Goal: Find contact information: Obtain details needed to contact an individual or organization

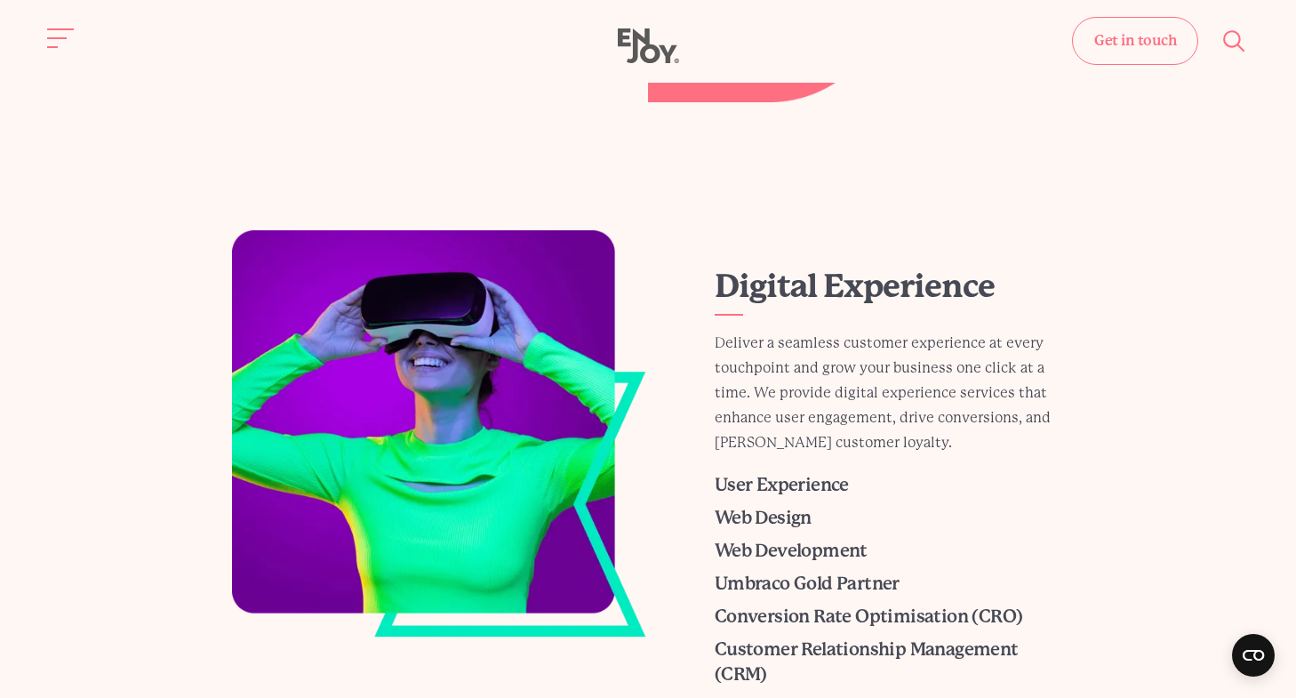
scroll to position [753, 0]
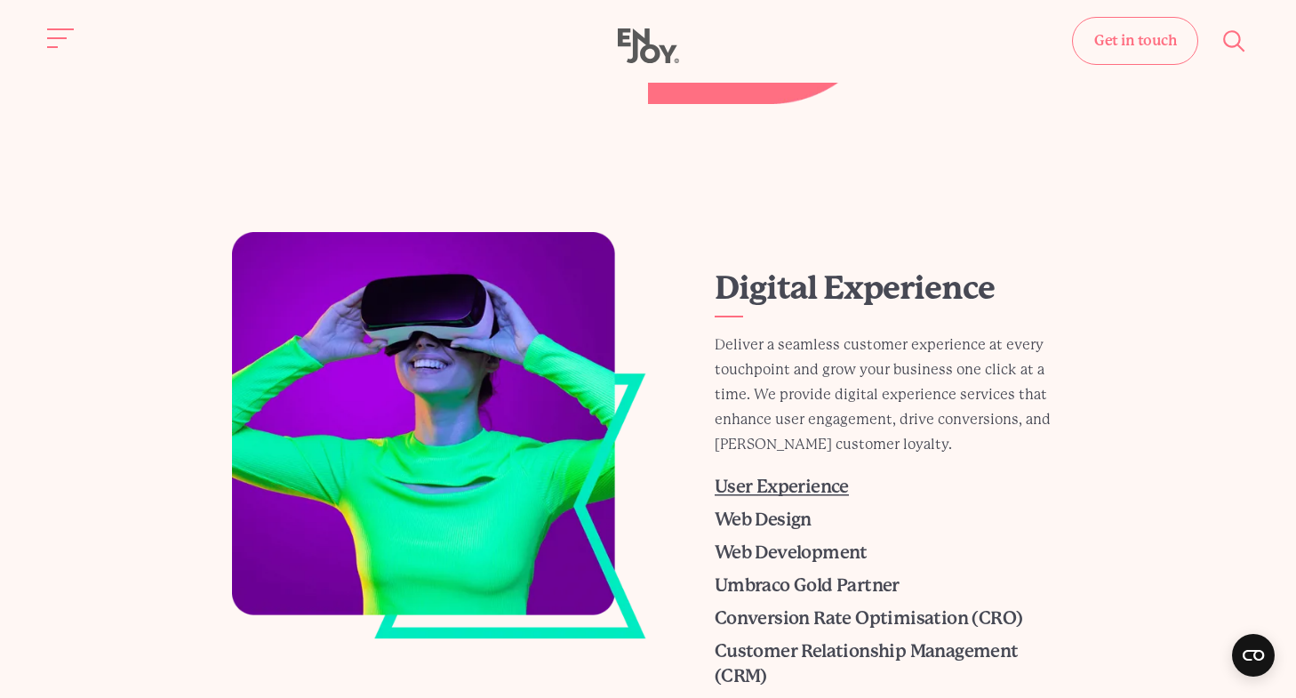
click at [756, 493] on span "User Experience" at bounding box center [781, 486] width 134 height 20
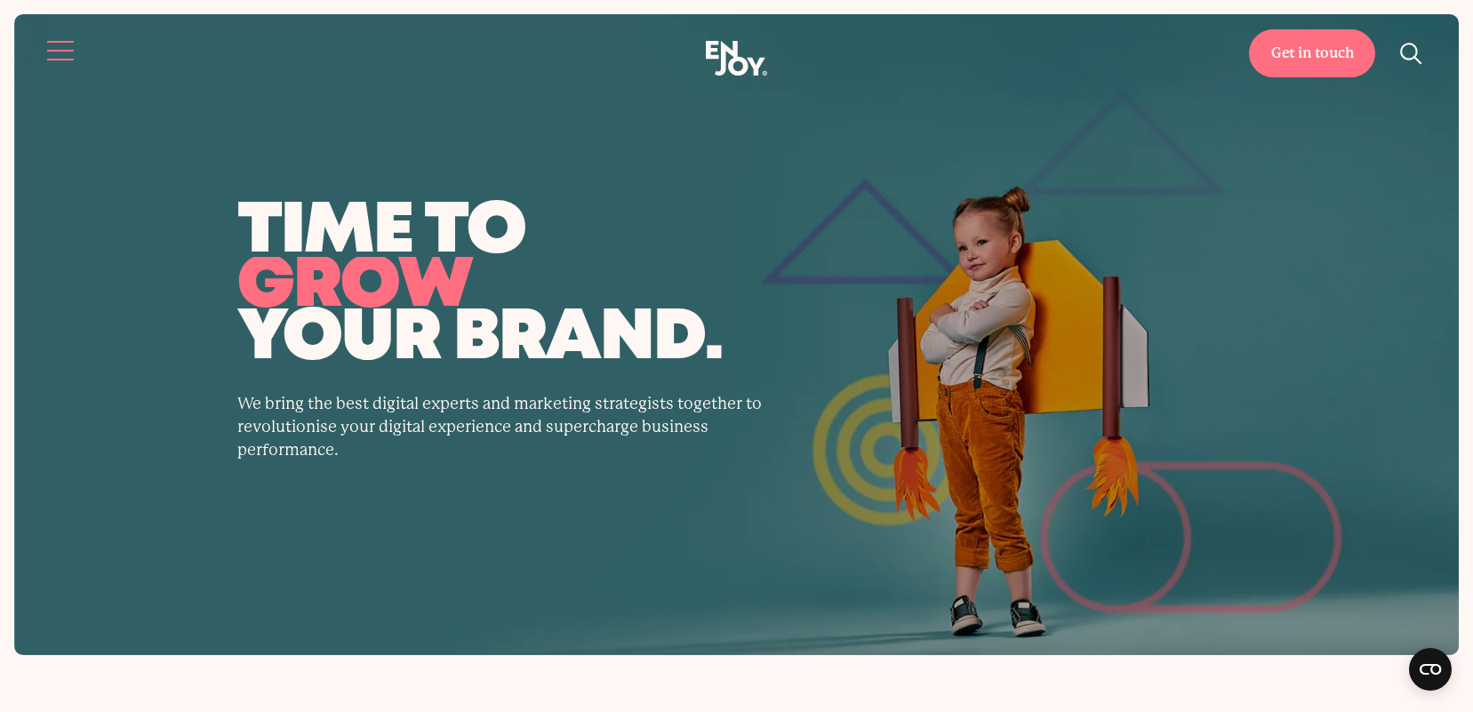
click at [73, 43] on button "Site navigation" at bounding box center [61, 50] width 37 height 37
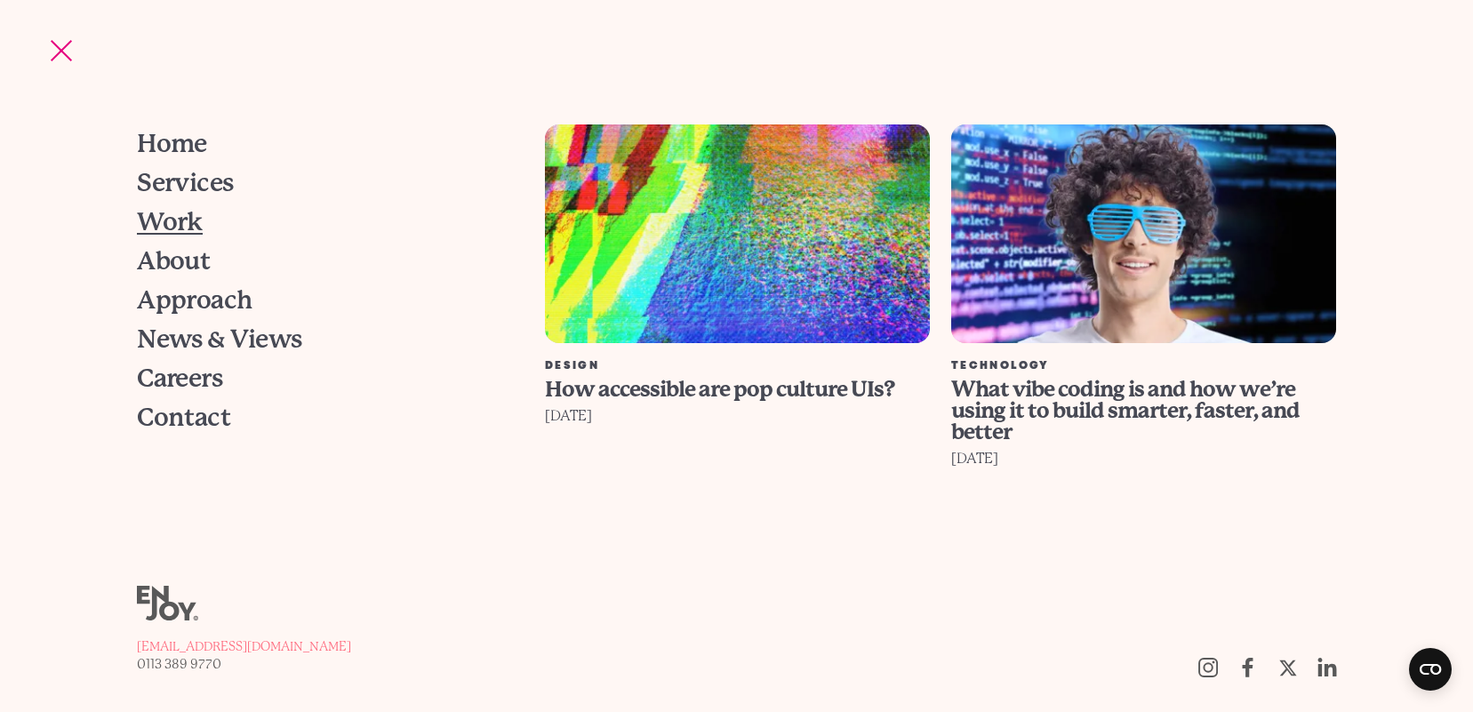
click at [178, 224] on span "Work" at bounding box center [170, 222] width 66 height 25
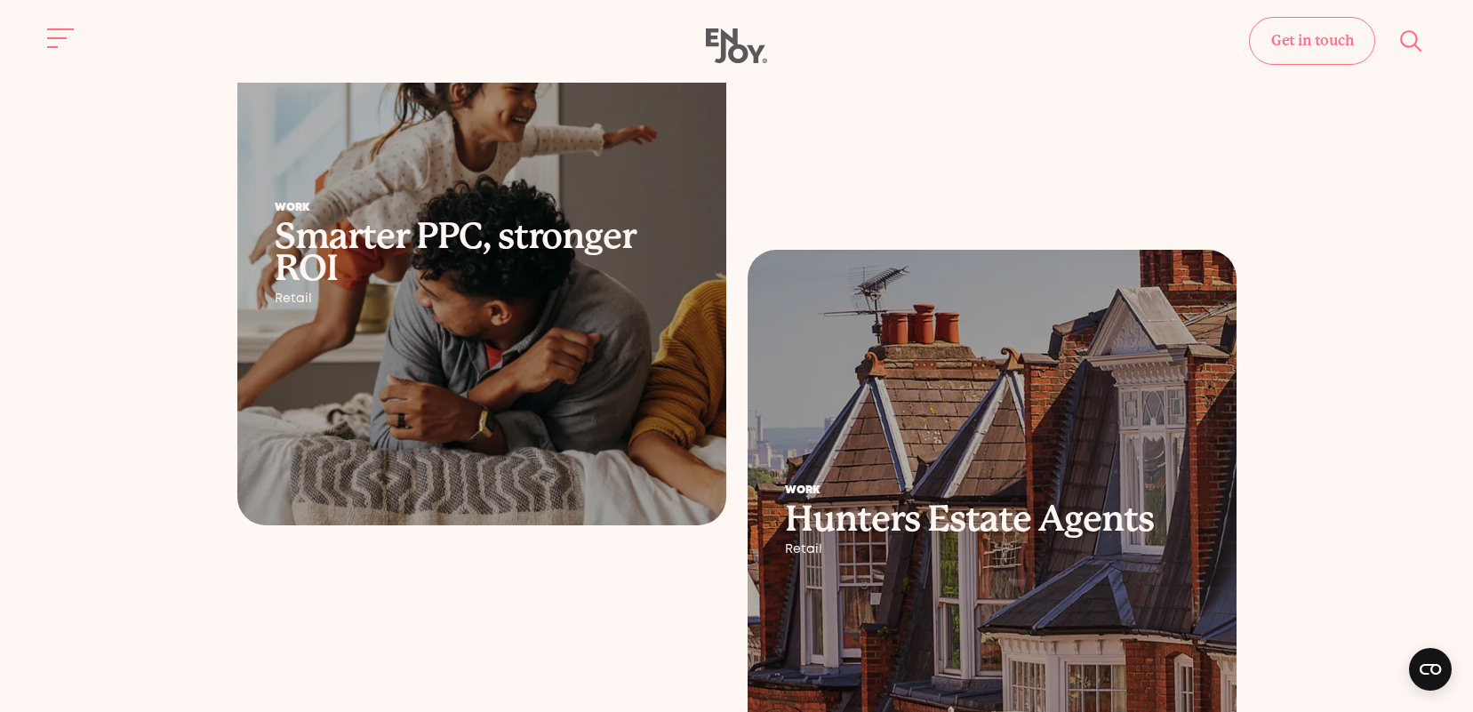
scroll to position [261, 0]
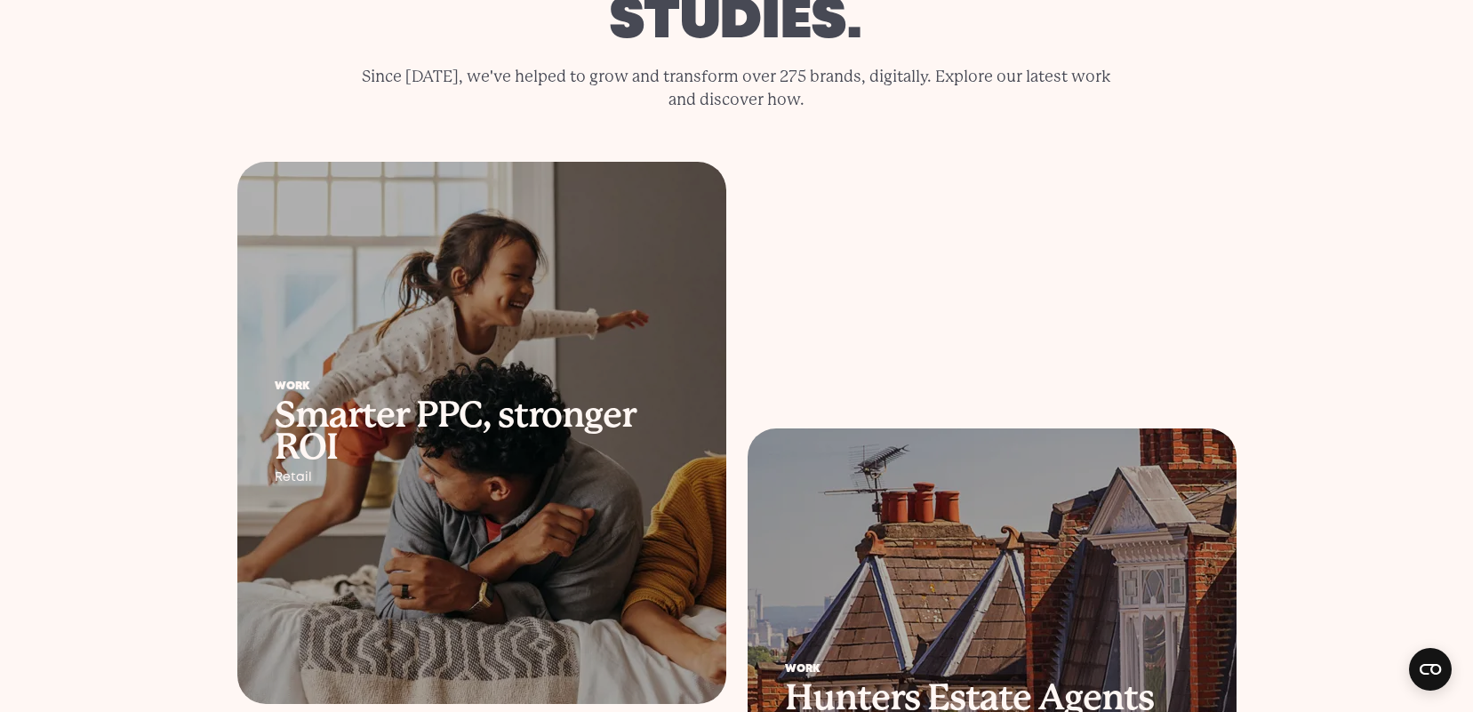
click at [41, 33] on div "Work digital marketing case studies. Since [DATE], we've helped to grow and tra…" at bounding box center [736, 16] width 1444 height 215
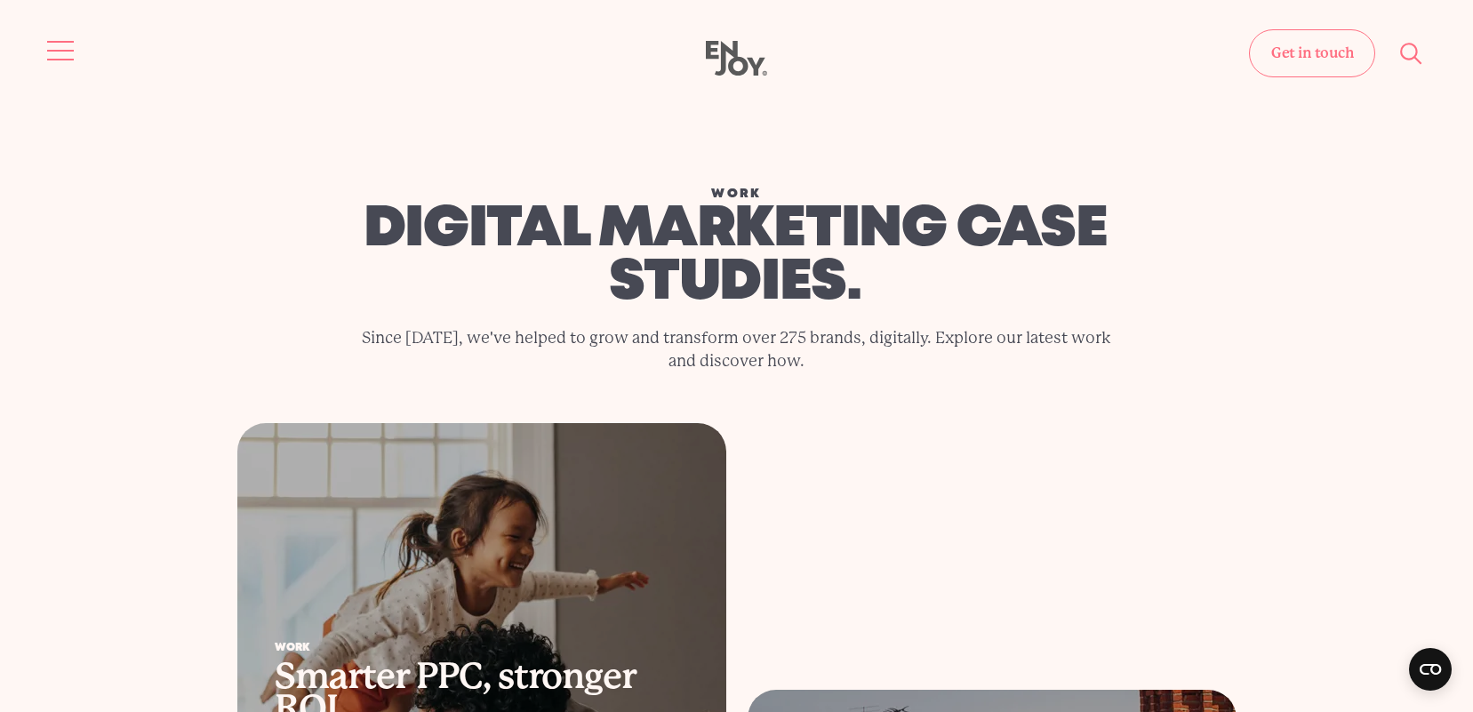
click at [67, 62] on button "Site navigation" at bounding box center [61, 50] width 37 height 37
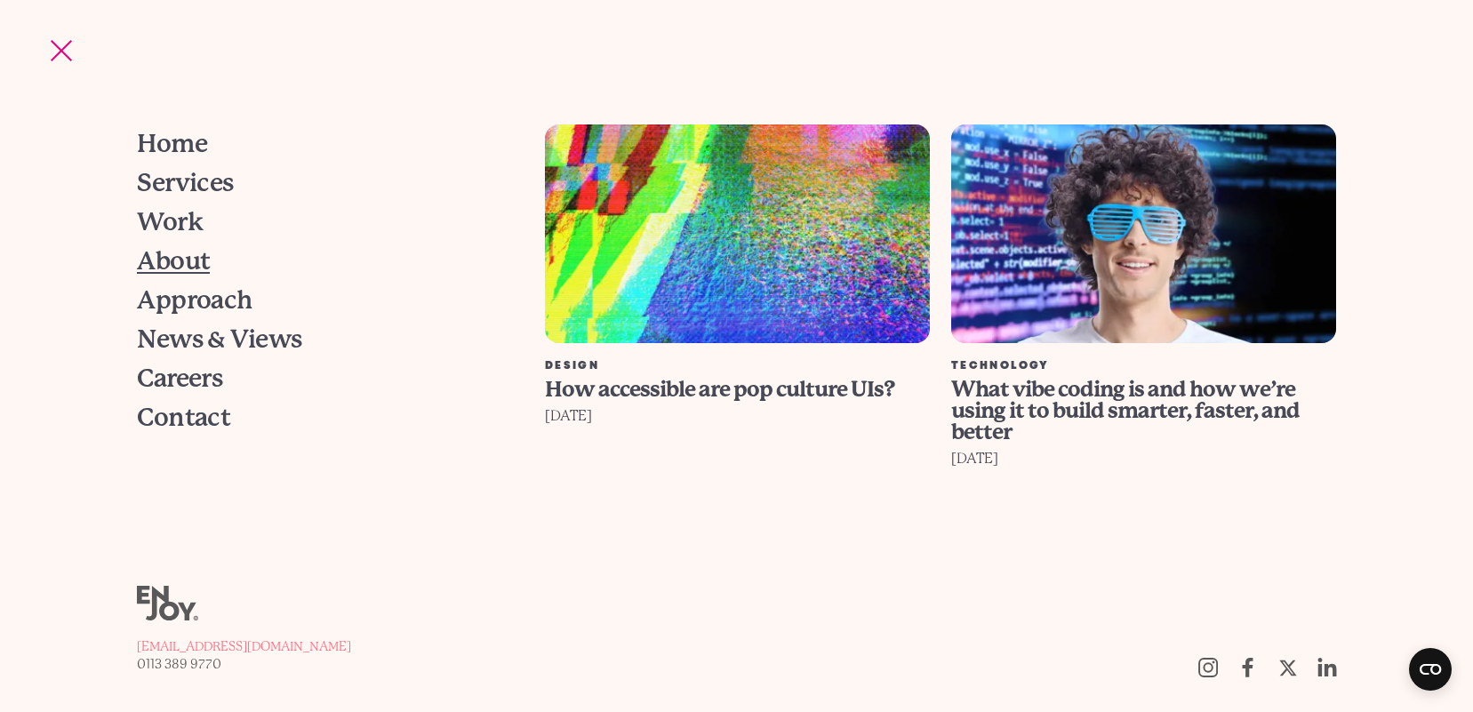
click at [169, 261] on span "About" at bounding box center [173, 261] width 73 height 25
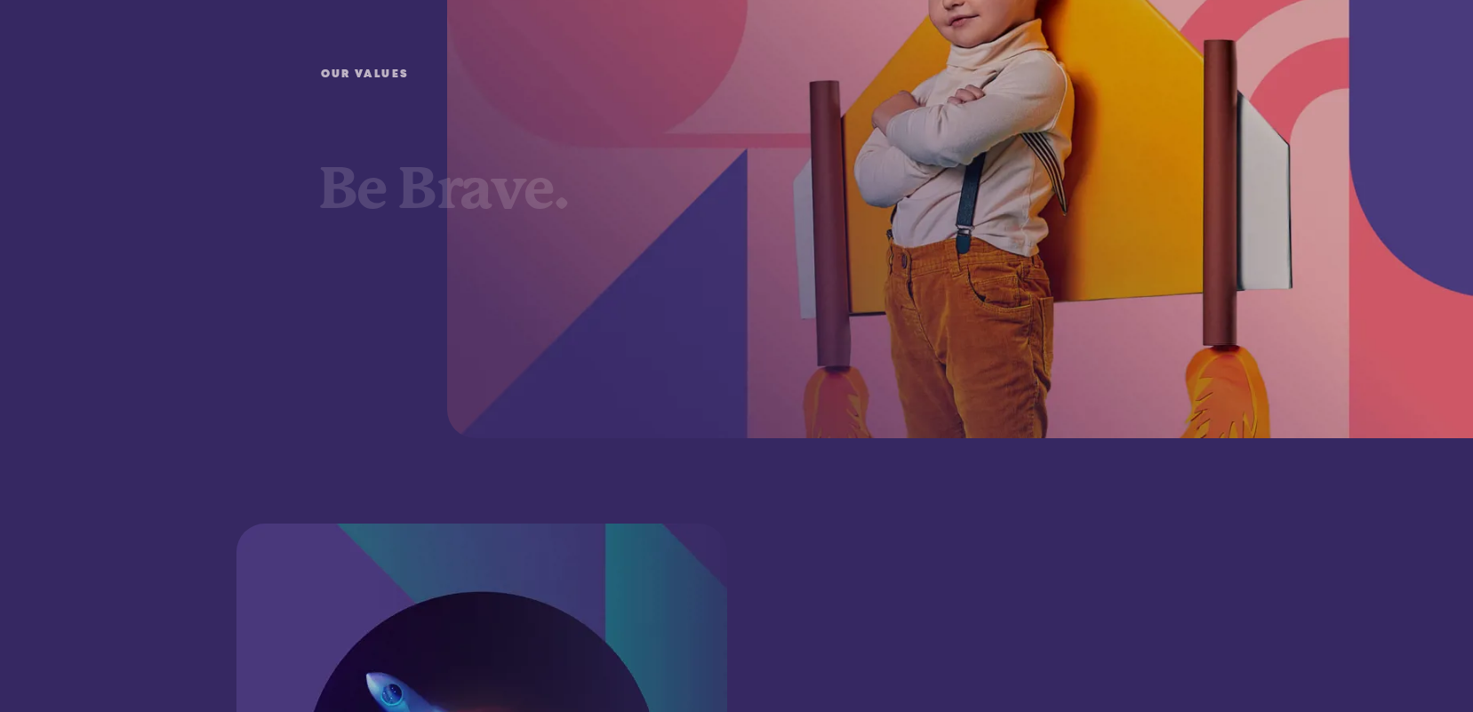
scroll to position [1542, 0]
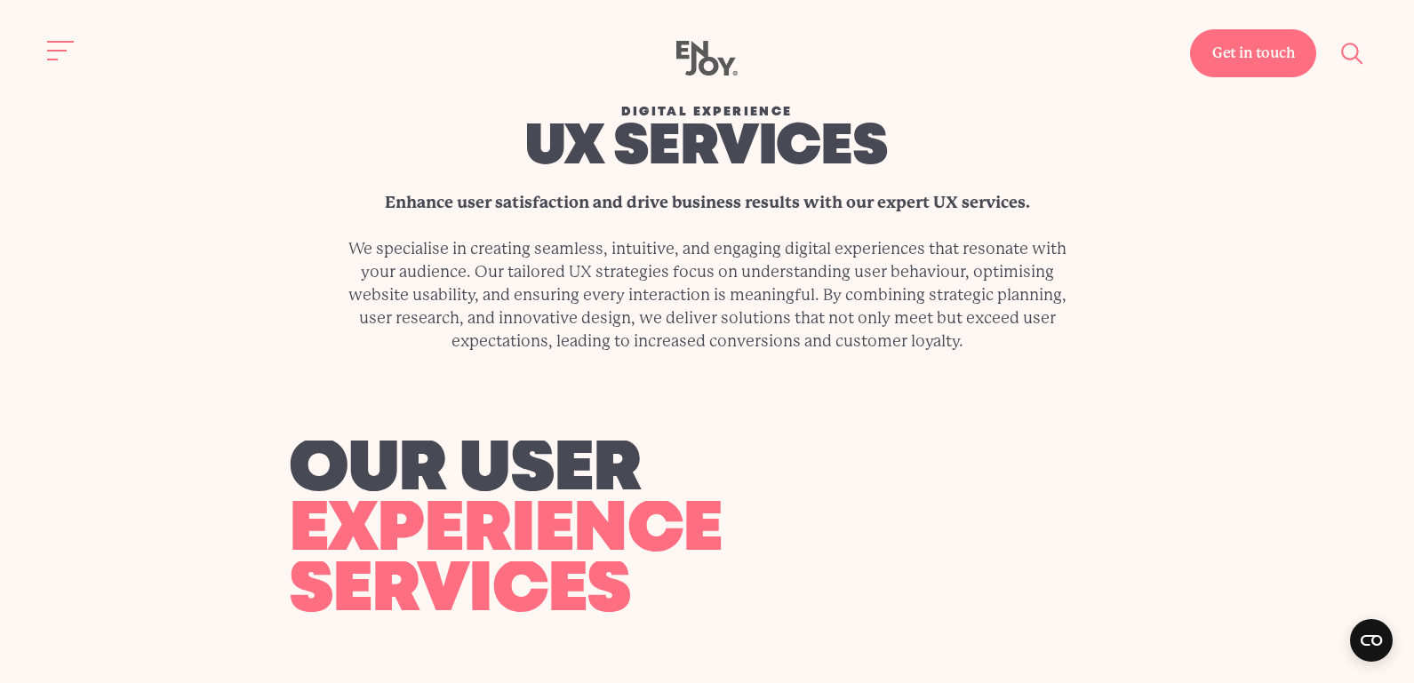
click at [1219, 66] on link "Get in touch" at bounding box center [1253, 53] width 126 height 48
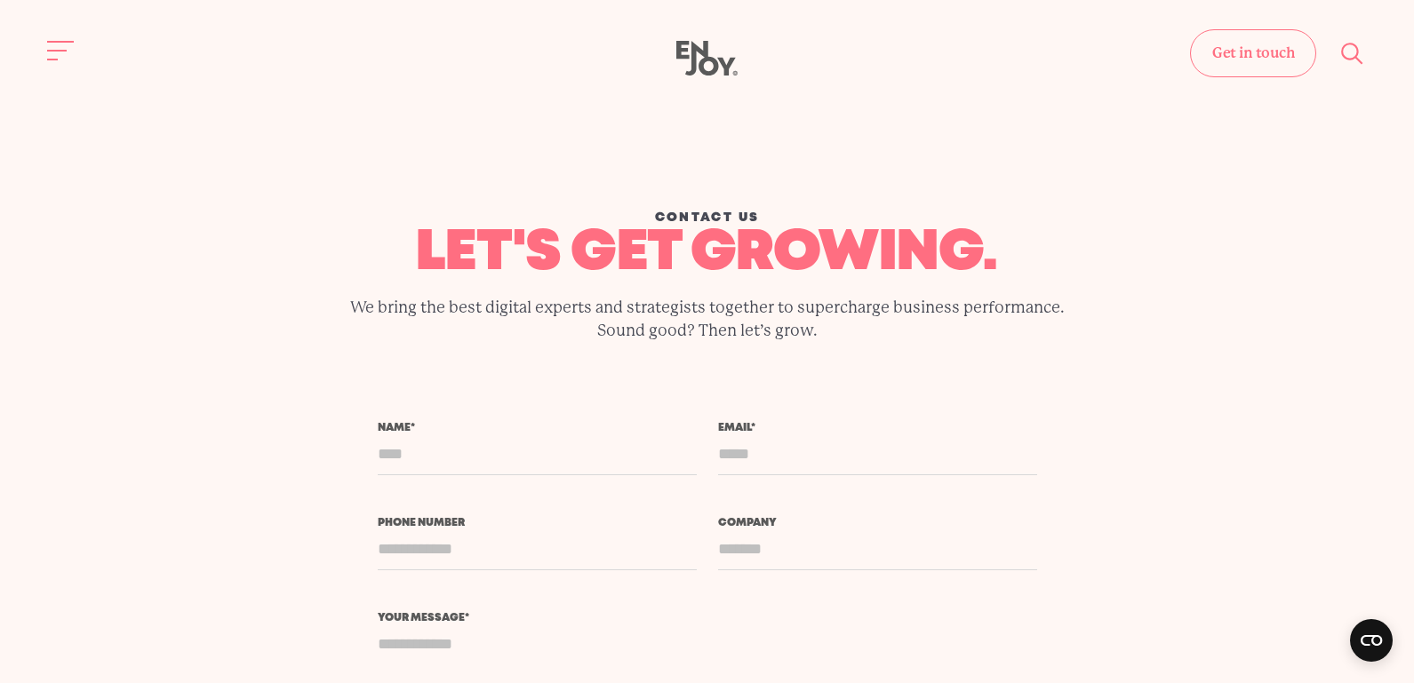
click at [967, 643] on textarea "Your message *" at bounding box center [707, 674] width 659 height 101
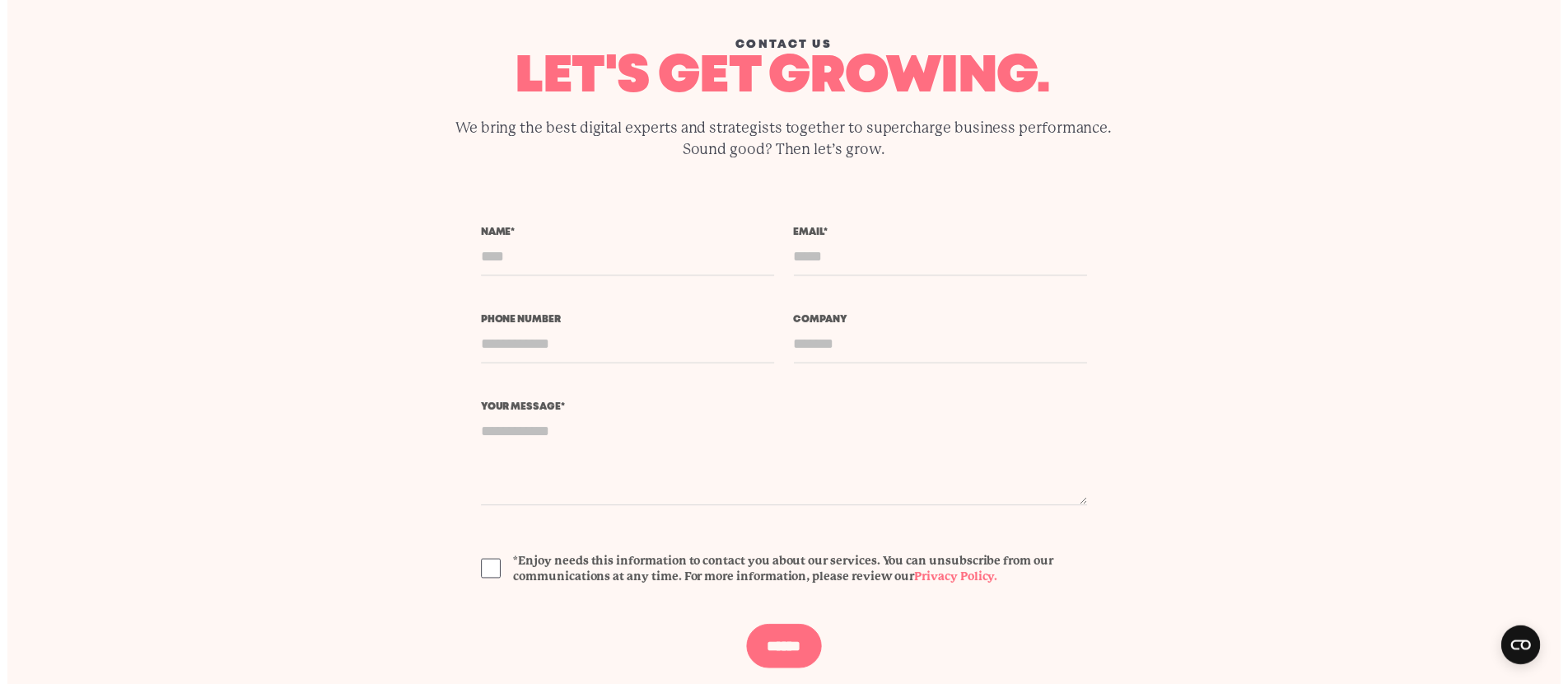
scroll to position [167, 0]
